Goal: Information Seeking & Learning: Check status

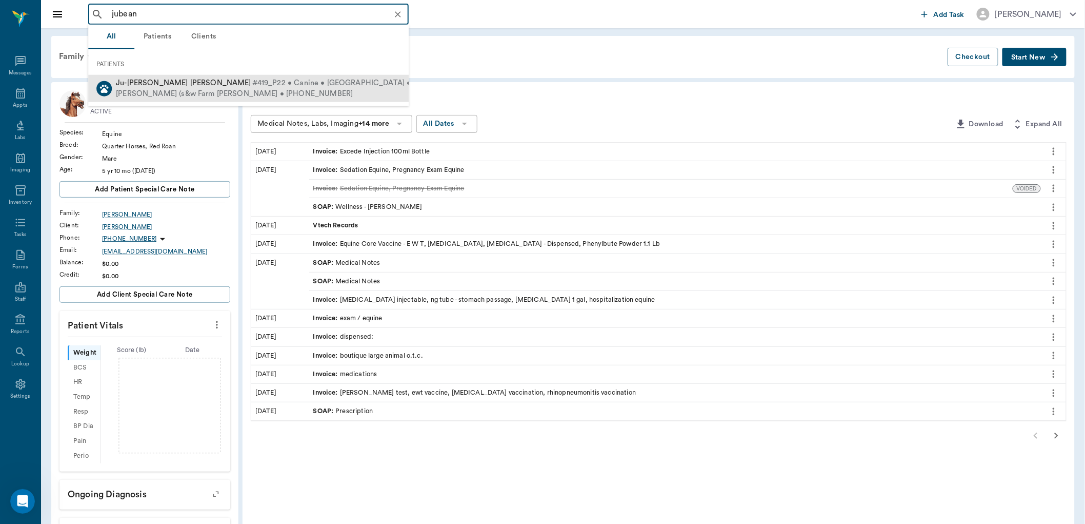
click at [252, 79] on span "#419_P22 • Canine • Chihahua • ACTIVE" at bounding box center [346, 83] width 188 height 11
type input "jubean"
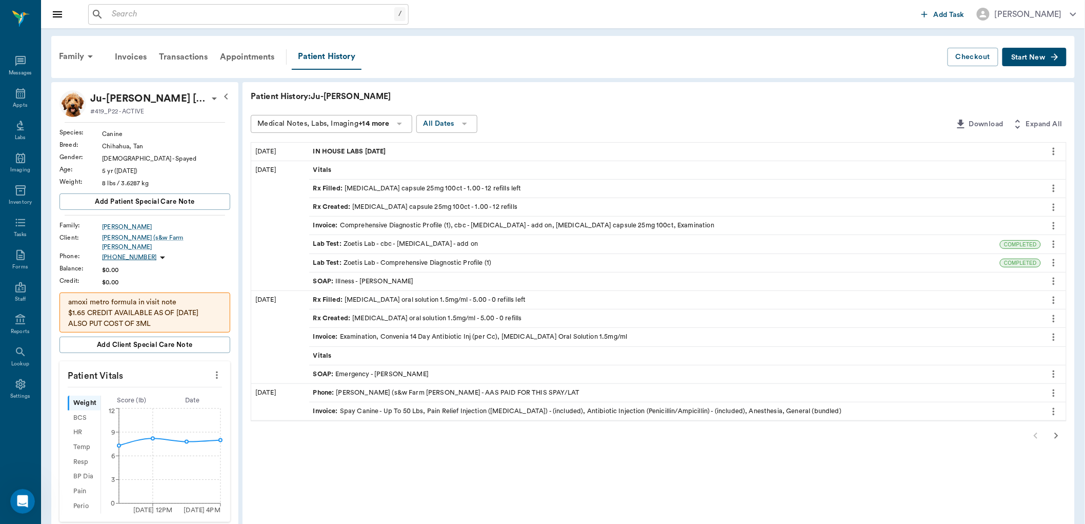
click at [1023, 57] on span "Start New" at bounding box center [1028, 57] width 34 height 0
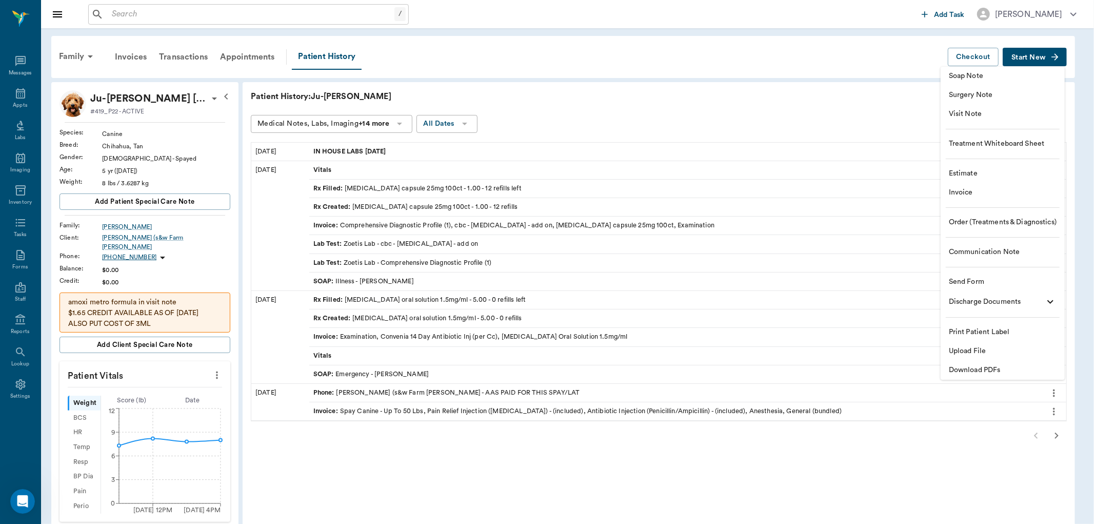
click at [616, 101] on div at bounding box center [547, 262] width 1094 height 524
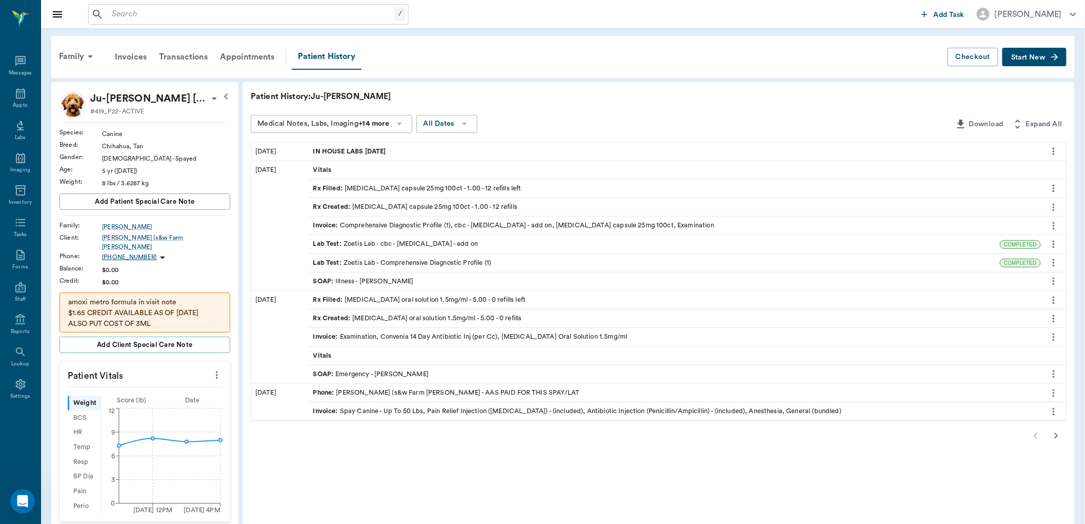
click at [402, 206] on div "Rx Created : zonisamide capsule 25mg 100ct - 1.00 - 12 refills" at bounding box center [415, 207] width 205 height 10
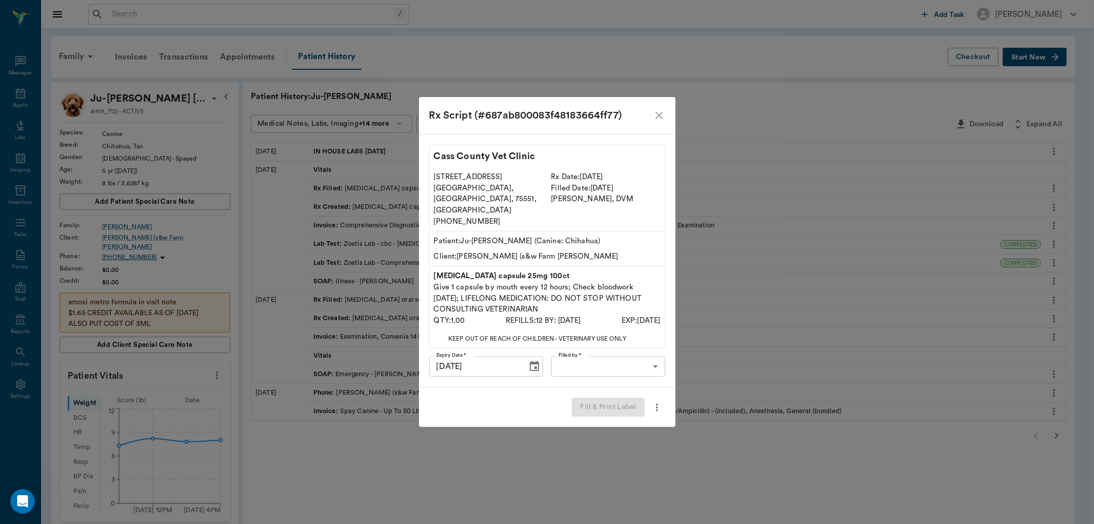
click at [655, 401] on icon "more" at bounding box center [656, 407] width 11 height 12
click at [636, 373] on div at bounding box center [547, 262] width 1094 height 524
click at [660, 119] on icon "close" at bounding box center [658, 115] width 7 height 7
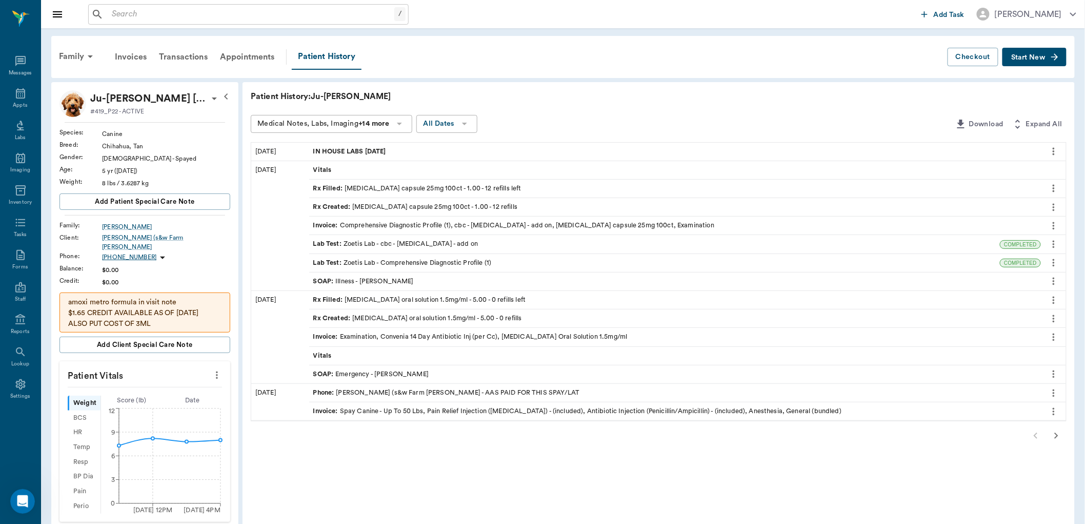
click at [429, 184] on div "Rx Filled : zonisamide capsule 25mg 100ct - 1.00 - 12 refills left" at bounding box center [417, 189] width 208 height 10
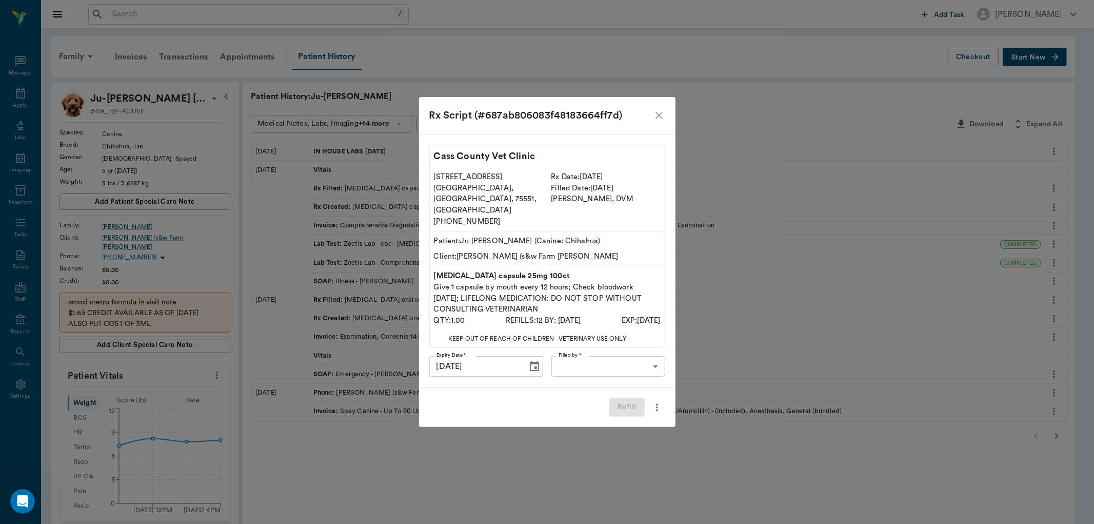
click at [662, 401] on icon "more" at bounding box center [656, 407] width 11 height 12
click at [594, 385] on div at bounding box center [547, 262] width 1094 height 524
click at [649, 356] on body "/ ​ Add Task Dr. Bert Ellsworth Nectar Messages Appts Labs Imaging Inventory Ta…" at bounding box center [547, 430] width 1094 height 860
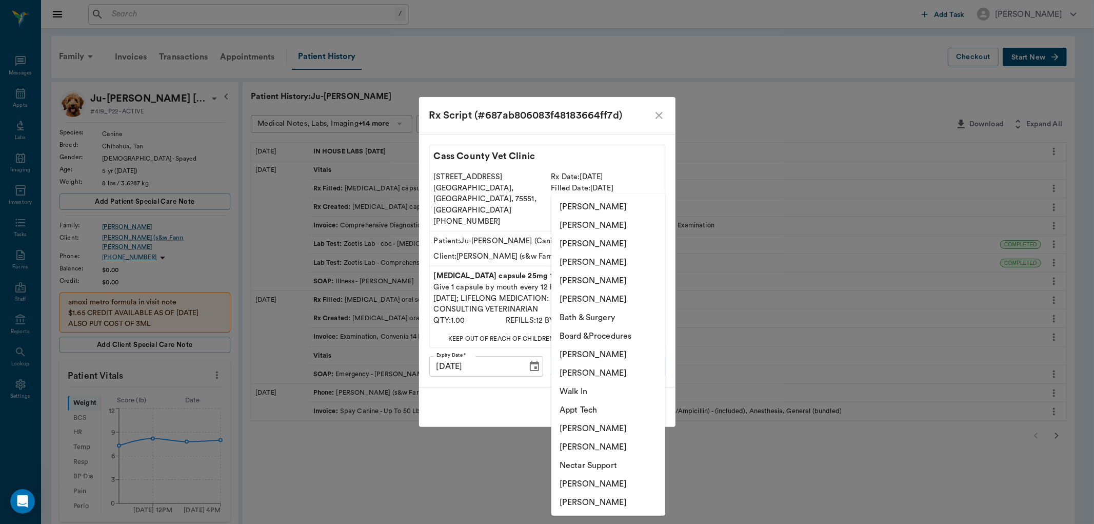
click at [612, 298] on li "[PERSON_NAME]" at bounding box center [608, 299] width 114 height 18
type input "63ec2f075fda476ae8351a4d"
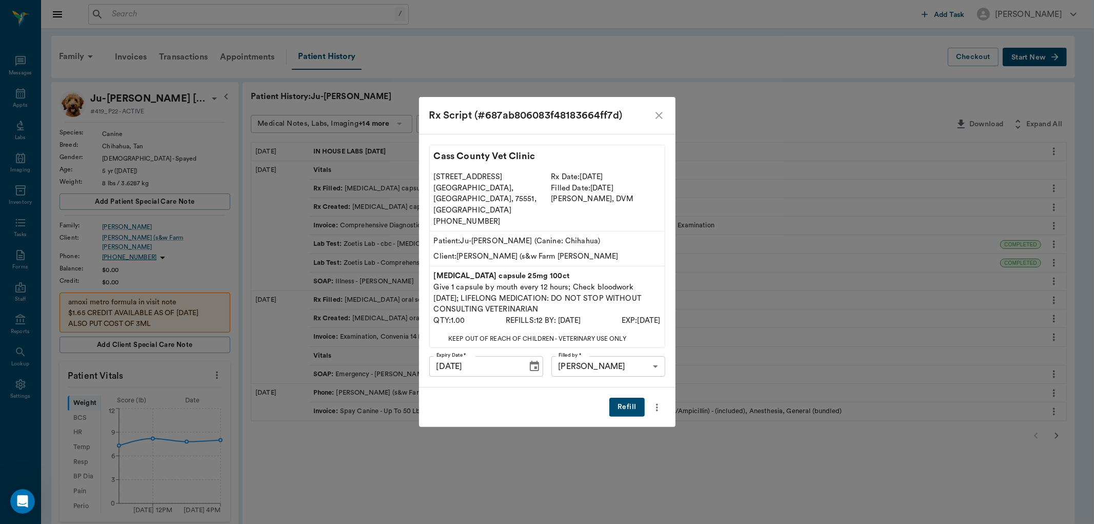
click at [630, 397] on button "Refill" at bounding box center [626, 406] width 35 height 19
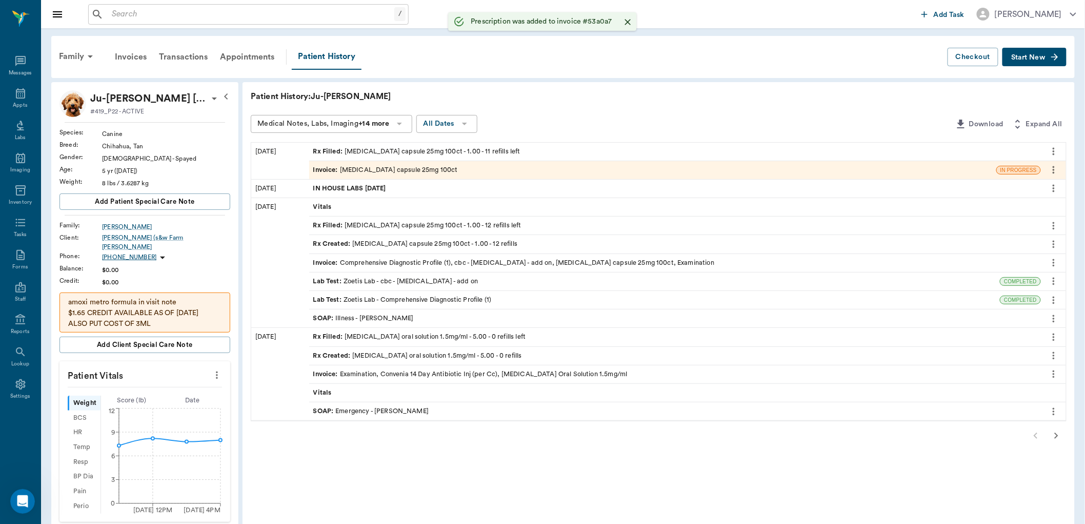
click at [411, 171] on div "Invoice : Zonisamide capsule 25mg 100ct" at bounding box center [385, 170] width 145 height 10
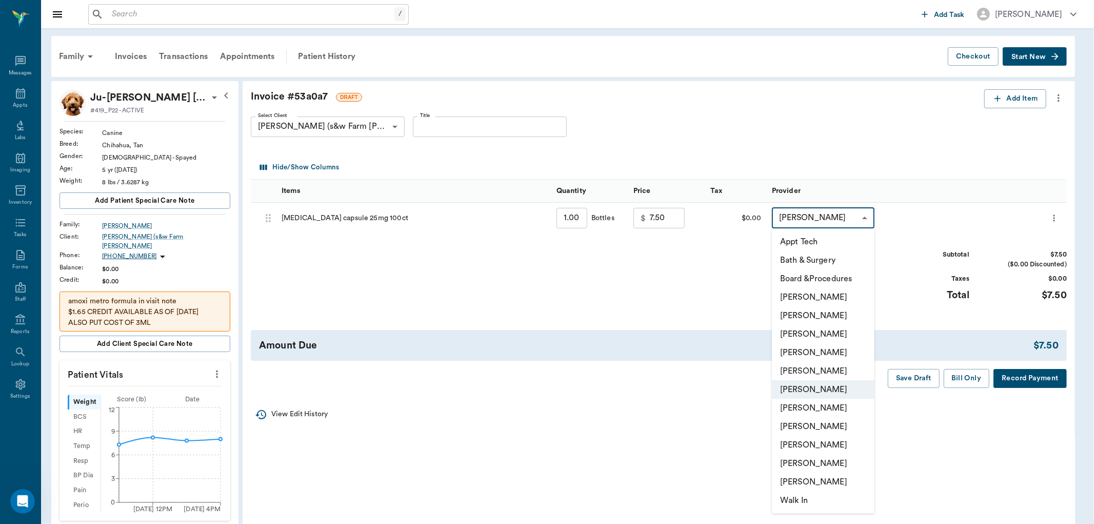
click at [863, 221] on body "/ ​ Add Task Dr. Bert Ellsworth Nectar Messages Appts Labs Imaging Inventory Ta…" at bounding box center [547, 429] width 1094 height 858
click at [827, 351] on li "[PERSON_NAME]" at bounding box center [823, 352] width 103 height 18
type input "none-63ec2f075fda476ae8351a4d"
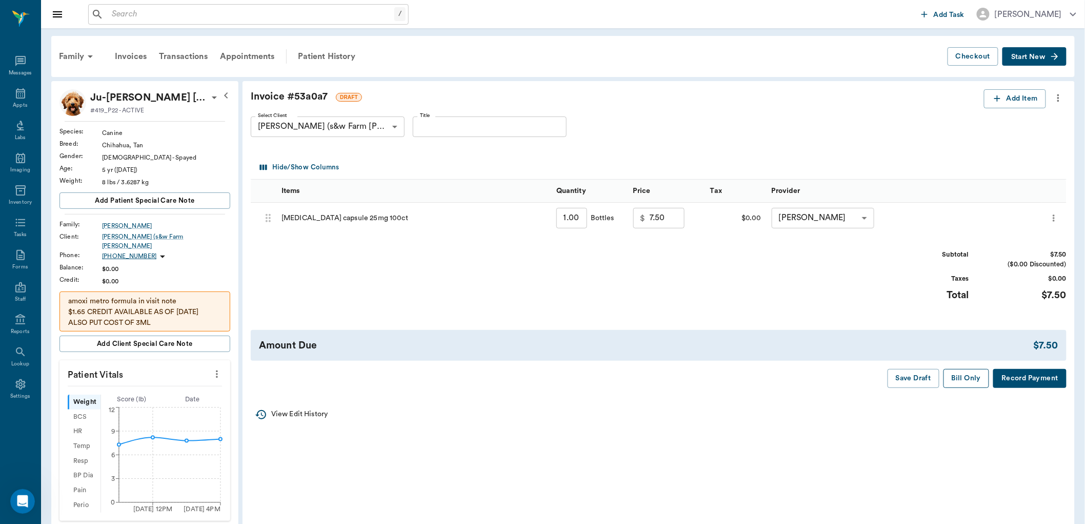
click at [956, 382] on button "Bill Only" at bounding box center [967, 378] width 46 height 19
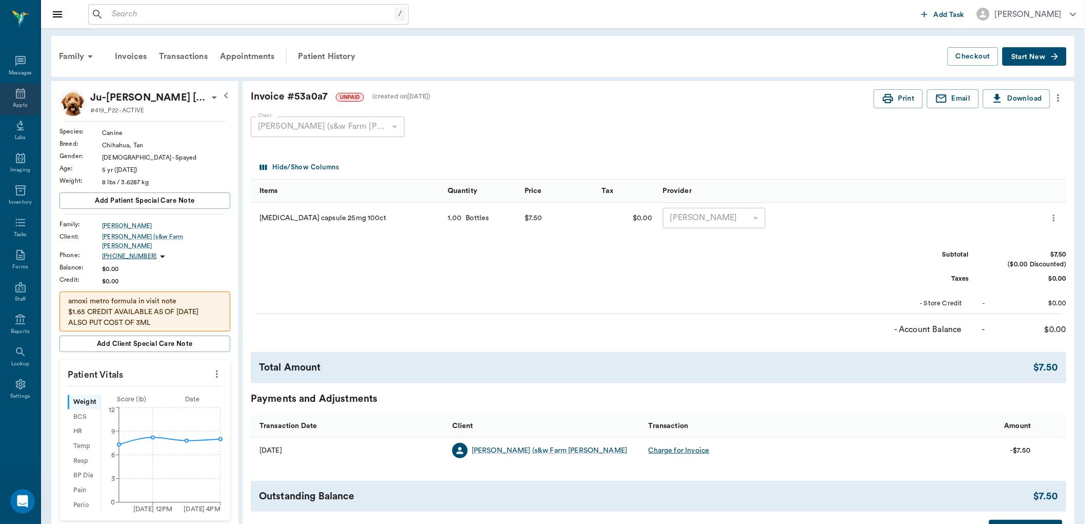
click at [18, 99] on div "Appts" at bounding box center [20, 99] width 41 height 32
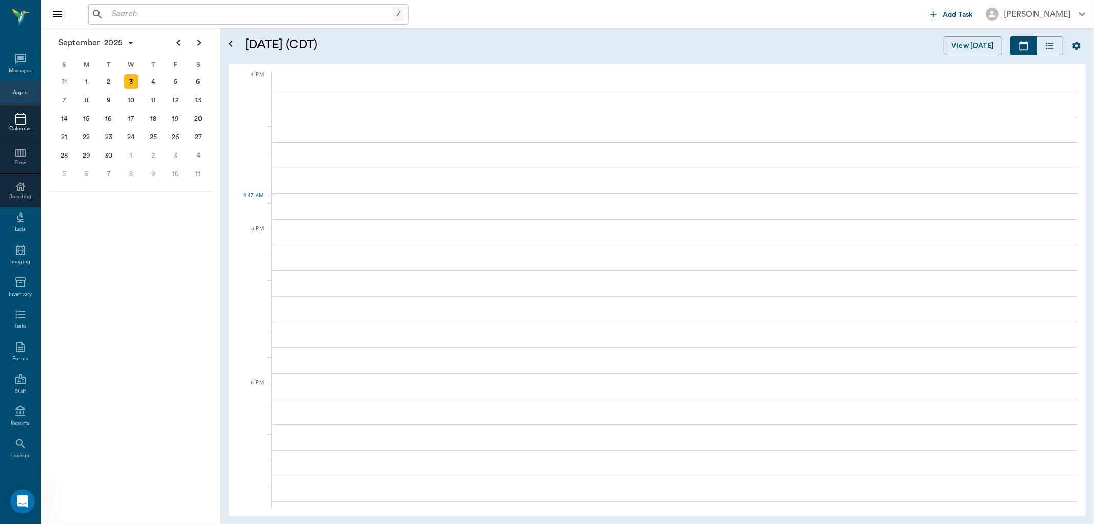
scroll to position [1231, 0]
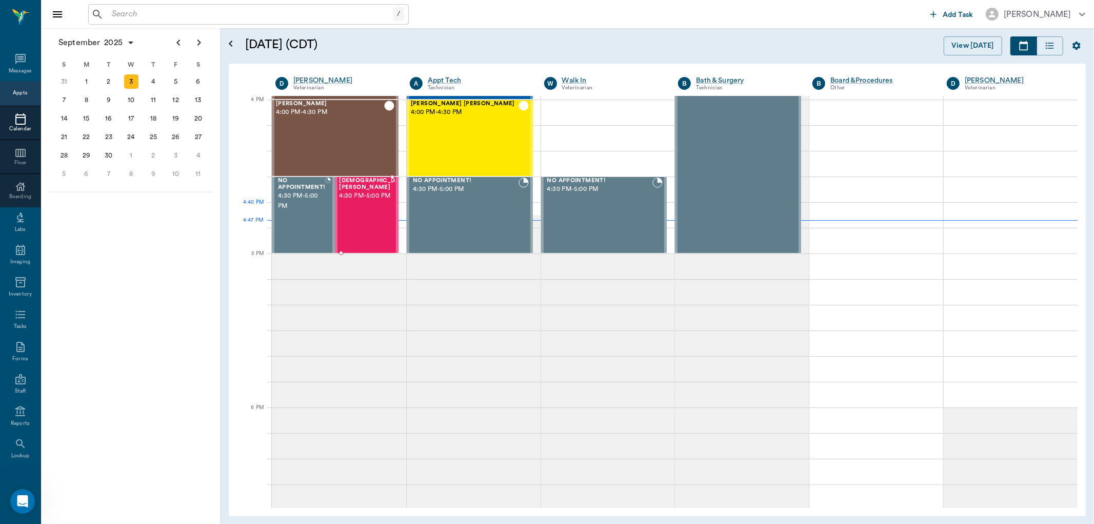
click at [354, 201] on span "4:30 PM - 5:00 PM" at bounding box center [374, 196] width 70 height 10
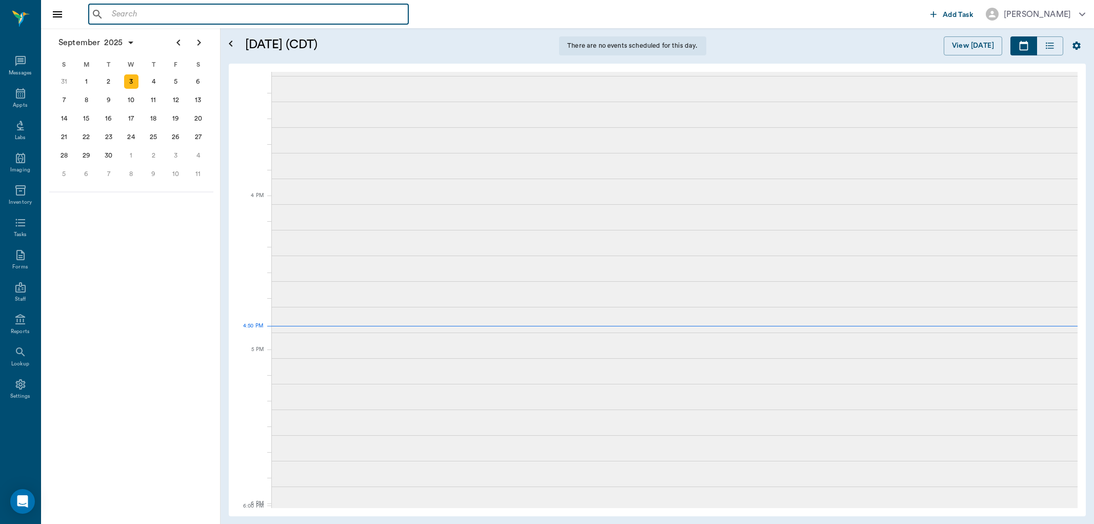
click at [177, 15] on input "text" at bounding box center [256, 14] width 296 height 14
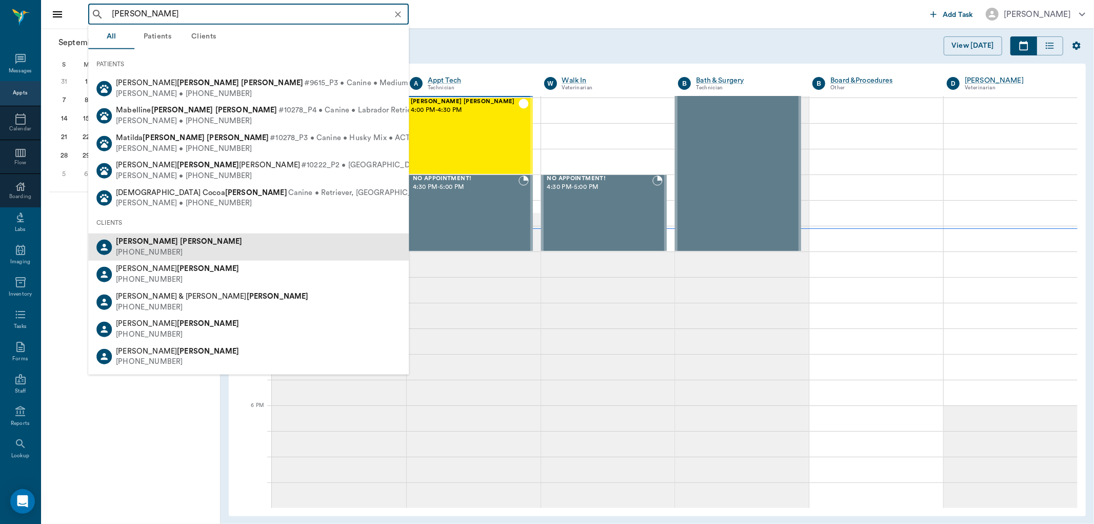
click at [170, 246] on div "[PERSON_NAME] [PHONE_NUMBER]" at bounding box center [248, 246] width 321 height 27
type input "[PERSON_NAME]"
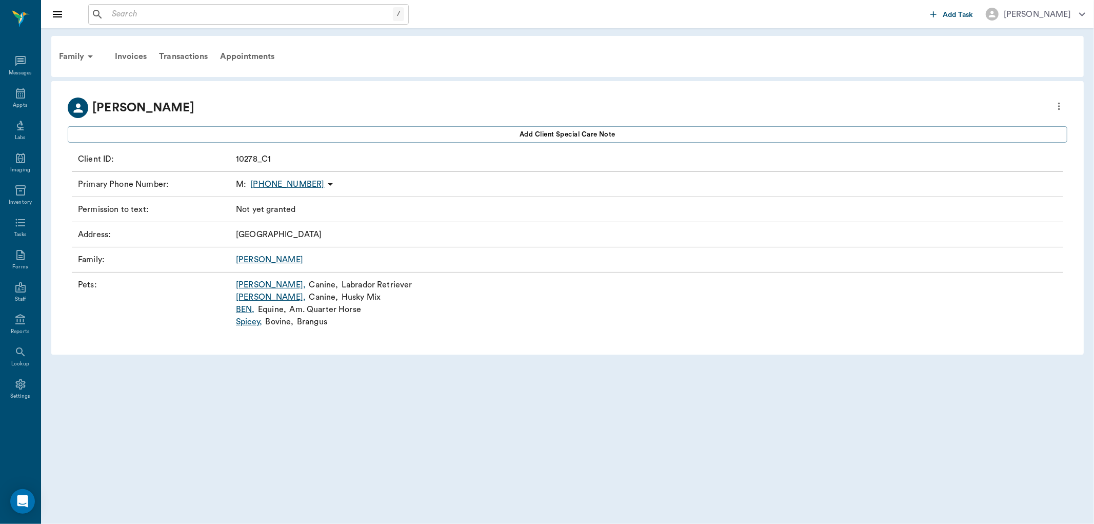
click at [245, 261] on link "[PERSON_NAME]" at bounding box center [269, 259] width 67 height 8
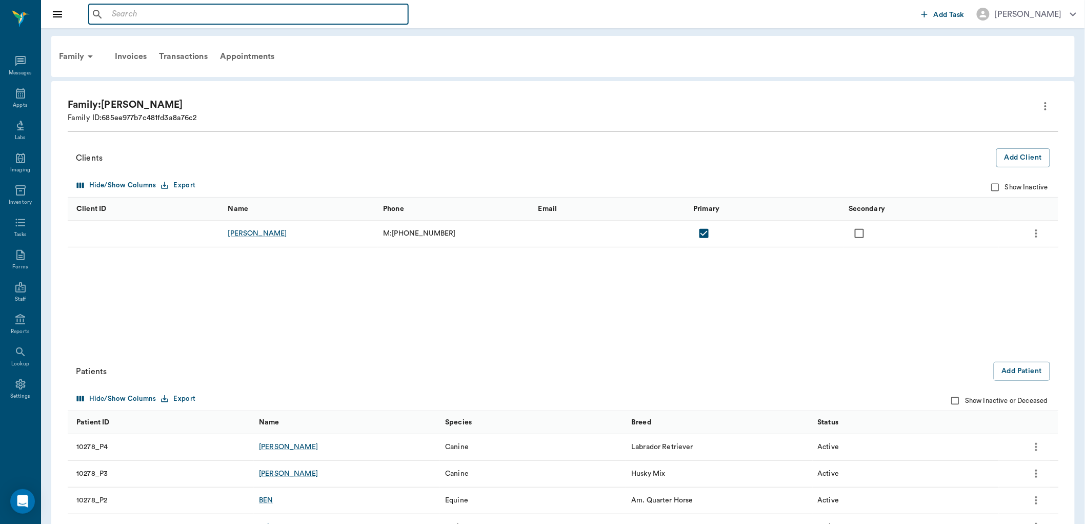
click at [154, 13] on input "text" at bounding box center [256, 14] width 296 height 14
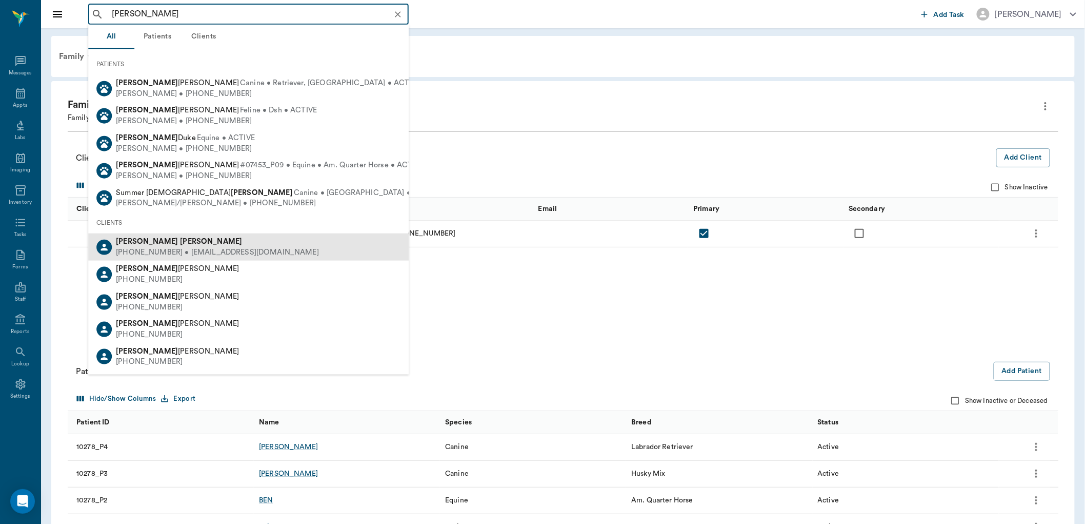
click at [207, 250] on div "[PHONE_NUMBER] • [EMAIL_ADDRESS][DOMAIN_NAME]" at bounding box center [217, 252] width 203 height 11
type input "[PERSON_NAME]"
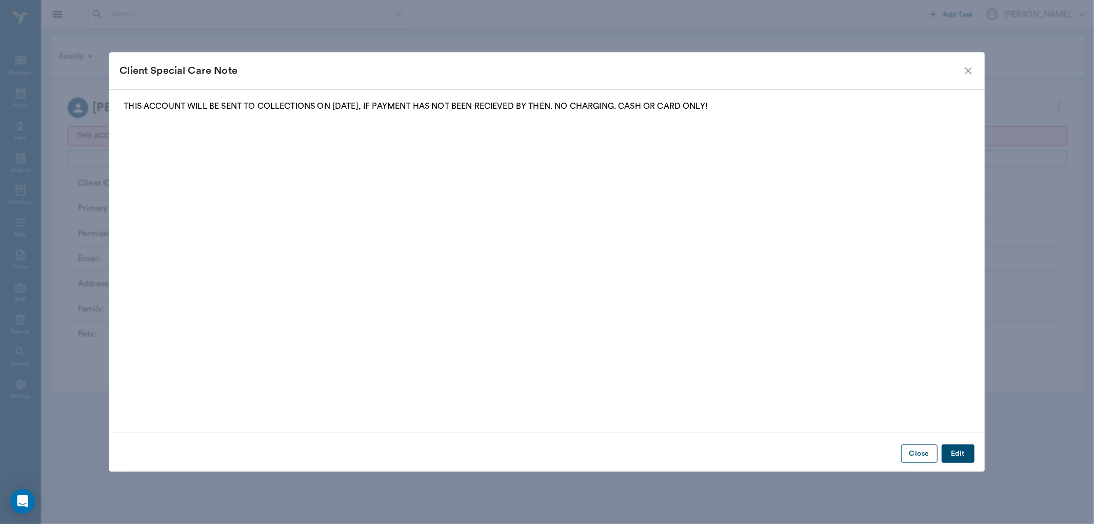
click at [919, 455] on button "Close" at bounding box center [919, 453] width 36 height 19
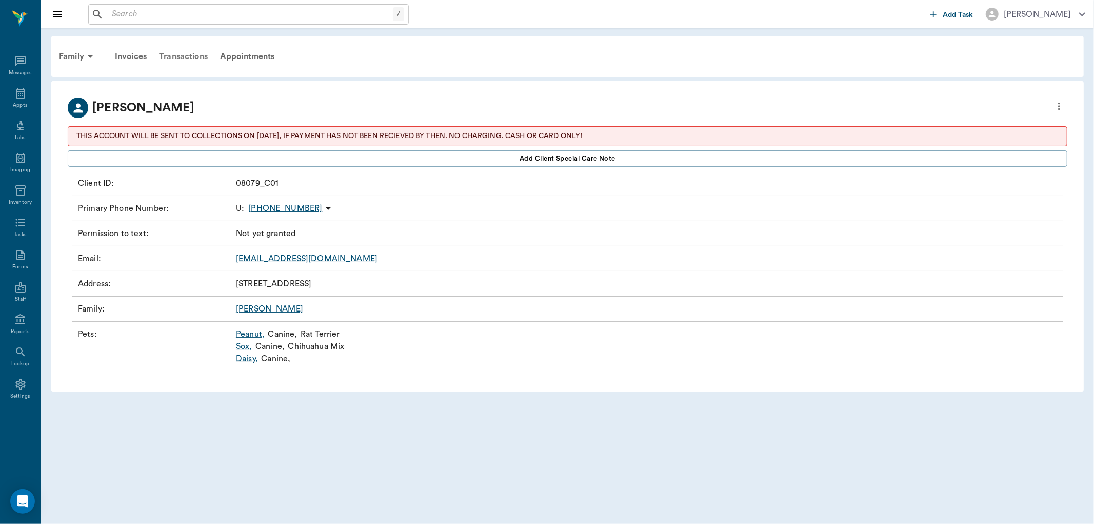
click at [180, 54] on div "Transactions" at bounding box center [183, 56] width 61 height 25
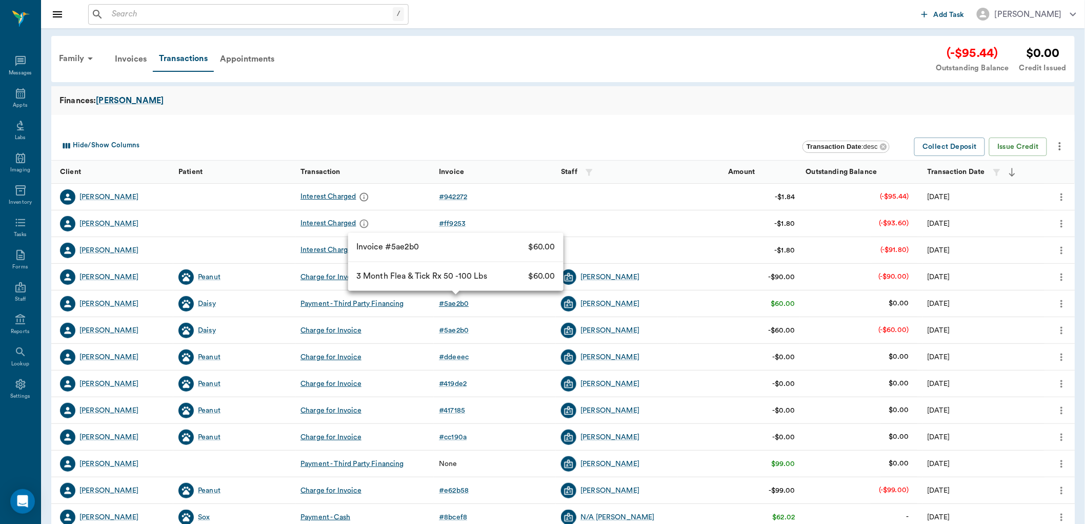
click at [448, 304] on div "# 5ae2b0" at bounding box center [454, 303] width 30 height 10
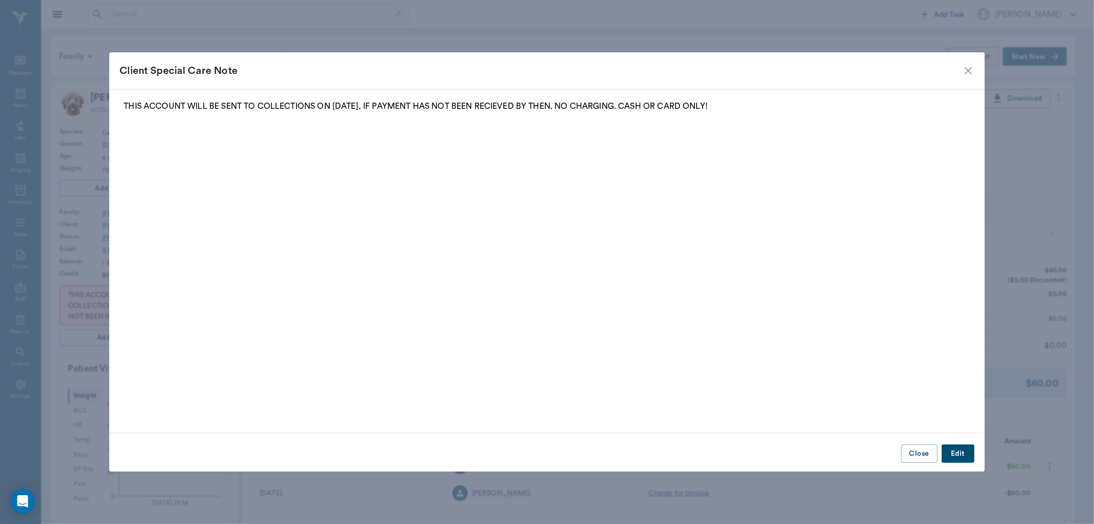
click at [964, 77] on icon "close" at bounding box center [968, 71] width 12 height 12
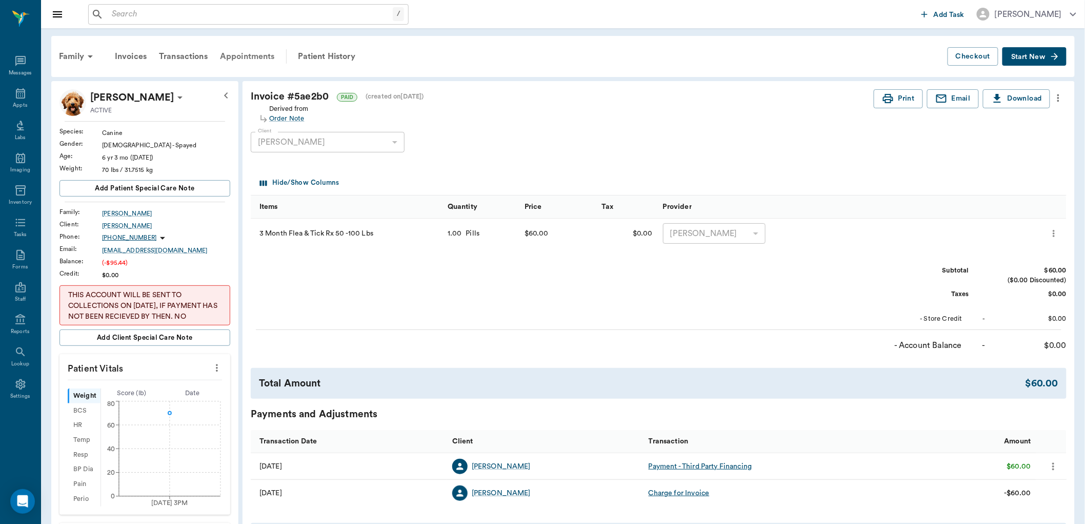
click at [244, 60] on div "Appointments" at bounding box center [247, 56] width 67 height 25
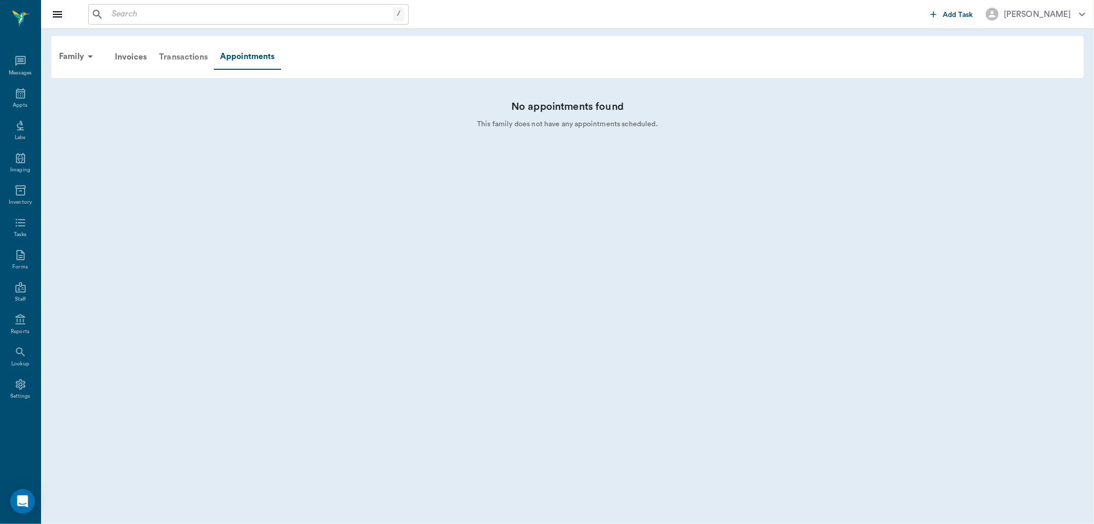
click at [184, 54] on div "Transactions" at bounding box center [183, 57] width 61 height 25
